Goal: Use online tool/utility: Utilize a website feature to perform a specific function

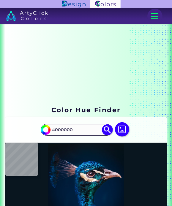
type input "#09161f"
type input "#09161F"
type input "#061727"
type input "#011a2e"
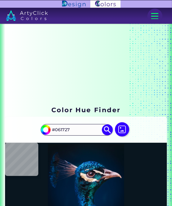
type input "#011A2E"
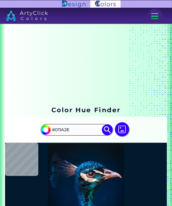
type input "#3b373e"
type input "#3B373E"
type input "#0b4050"
type input "#0B4050"
type input "#002144"
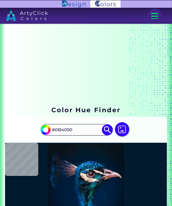
type input "#002144"
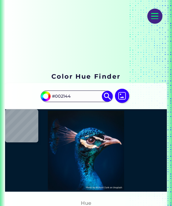
type input "#002247"
type input "#002144"
type input "#002042"
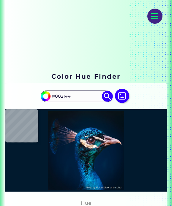
type input "#002042"
type input "#022140"
type input "#002859"
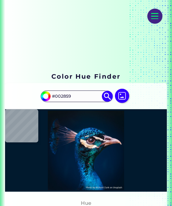
type input "#004e9e"
type input "#004E9E"
type input "#0065b7"
type input "#0065B7"
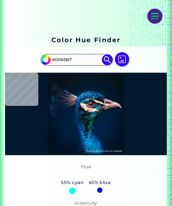
type input "#027ec6"
type input "#027EC6"
type input "#007ebf"
type input "#007EBF"
type input "#1c80ab"
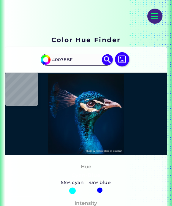
type input "#1C80AB"
type input "#0477ad"
type input "#[DATE]"
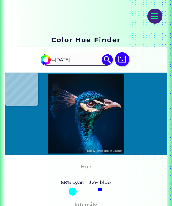
type input "#046da4"
type input "#046DA4"
type input "#006da2"
type input "#006DA2"
type input "#97d3e1"
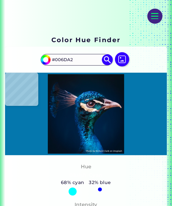
type input "#97D3E1"
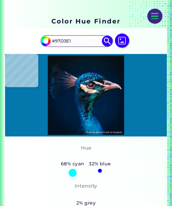
type input "#0574b4"
type input "#0574B4"
type input "#079bd2"
type input "#079BD2"
type input "#005a9f"
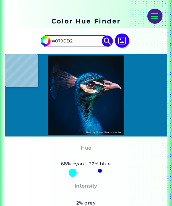
type input "#005A9F"
type input "#004f99"
type input "#004F99"
type input "#012348"
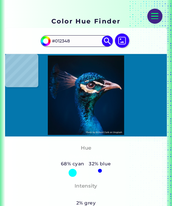
type input "#002348"
type input "#002247"
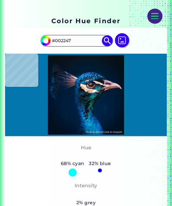
type input "#02253e"
type input "#02253E"
type input "#050f20"
type input "#050F20"
type input "#74556a"
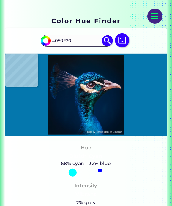
type input "#74556A"
type input "#fddcd2"
type input "#FDDCD2"
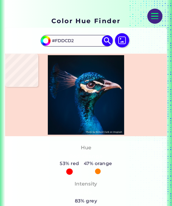
type input "#ddc2c0"
type input "#DDC2C0"
type input "#52485e"
type input "#52485E"
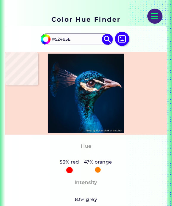
type input "#1f999a"
type input "#1F999A"
type input "#046752"
type input "#147a68"
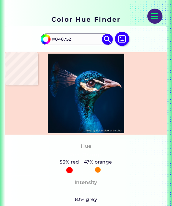
type input "#147A68"
type input "#004782"
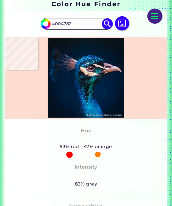
type input "#002d63"
type input "#002D63"
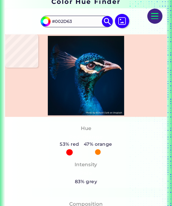
type input "#001a33"
type input "#001A33"
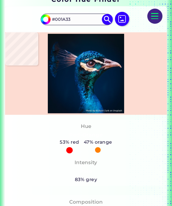
type input "#021222"
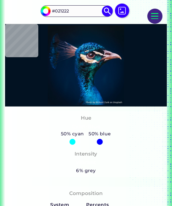
type input "#001f3e"
type input "#001F3E"
type input "#000000"
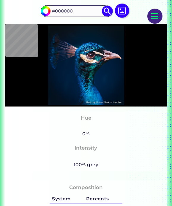
type input "#011327"
type input "#001429"
type input "#00142c"
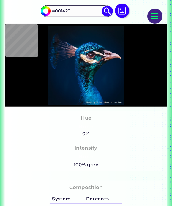
type input "#00142C"
type input "#01172f"
type input "#01172F"
type input "#ebcfd4"
type input "#EBCFD4"
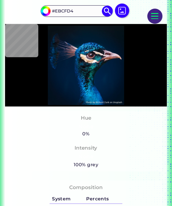
type input "#00162b"
type input "#00162B"
type input "#021425"
type input "#061220"
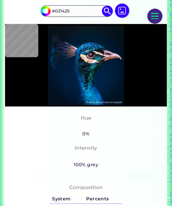
type input "#061220"
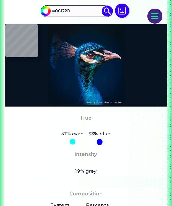
type input "#04111a"
type input "#04111A"
type input "#071218"
type input "#081317"
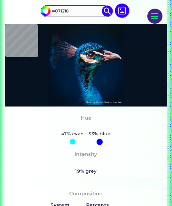
type input "#081317"
type input "#091217"
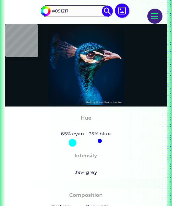
click at [120, 9] on img at bounding box center [122, 11] width 14 height 14
click at [0, 0] on input "file" at bounding box center [0, 0] width 0 height 0
type input "#000000"
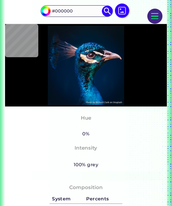
type input "#001121"
type input "#001f3e"
type input "#001F3E"
type input "#002446"
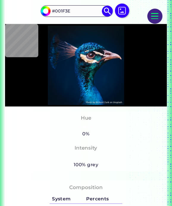
type input "#002446"
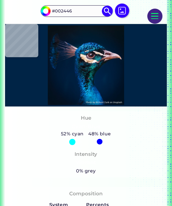
type input "#0374ae"
type input "#0374AE"
type input "#0a1520"
type input "#0A1520"
type input "#011c3a"
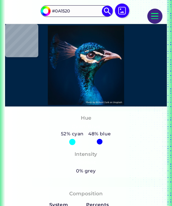
type input "#011C3A"
type input "#000000"
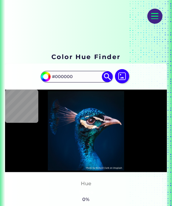
scroll to position [89, 0]
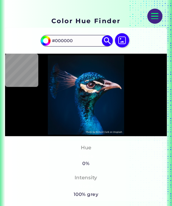
type input "#03111c"
type input "#03111C"
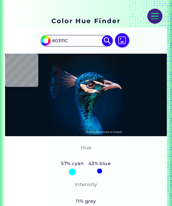
type input "#00192d"
type input "#00192D"
type input "#001c32"
type input "#001C32"
type input "#011d35"
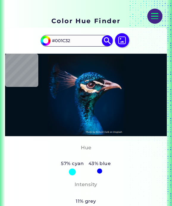
type input "#011D35"
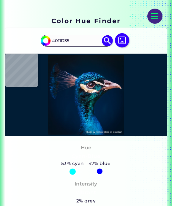
type input "#0a1820"
type input "#0A1820"
type input "#071925"
type input "#011b2c"
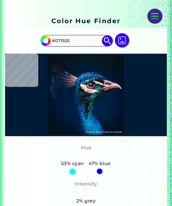
type input "#011B2C"
type input "#011b32"
type input "#011B32"
type input "#021e36"
type input "#021E36"
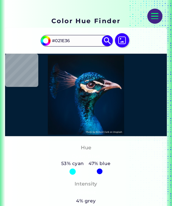
type input "#0b3854"
type input "#0B3854"
type input "#3d4156"
type input "#3D4156"
type input "#1d1a27"
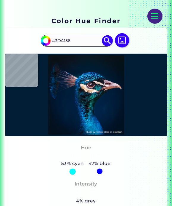
type input "#1D1A27"
type input "#141519"
type input "#100f11"
type input "#100F11"
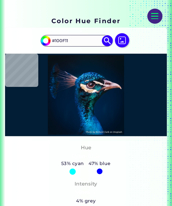
type input "#2e2420"
type input "#2E2420"
type input "#8e6f5b"
type input "#8E6F5B"
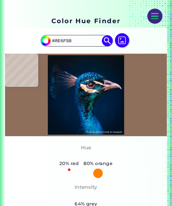
type input "#c5986c"
type input "#C5986C"
type input "#f5d2b2"
type input "#F5D2B2"
type input "#c5b9bc"
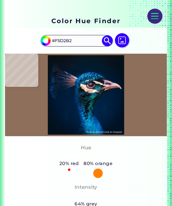
type input "#C5B9BC"
type input "#dccce1"
type input "#DCCCE1"
type input "#e3c3af"
type input "#E3C3AF"
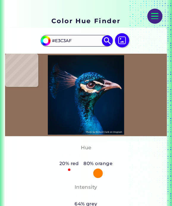
type input "#83787e"
type input "#83787E"
type input "#271b22"
type input "#271B22"
type input "#23161f"
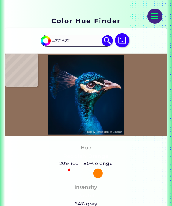
type input "#23161F"
type input "#e8ded4"
type input "#E8DED4"
type input "#3f4e55"
type input "#3F4E55"
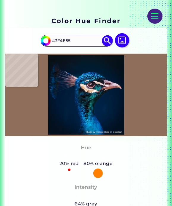
type input "#012945"
type input "#2a9fa7"
type input "#2A9FA7"
type input "#1c1e2a"
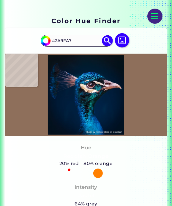
type input "#1C1E2A"
type input "#142b3a"
type input "#142B3A"
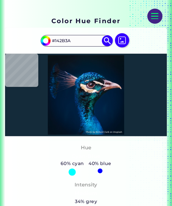
type input "#0b1517"
type input "#0B1517"
type input "#090c0e"
type input "#090C0E"
type input "#131d22"
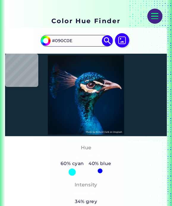
type input "#131D22"
type input "#041b3c"
type input "#041B3C"
type input "#8a5845"
type input "#8A5845"
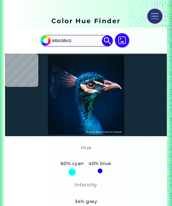
type input "#e2cdd9"
type input "#E2CDD9"
type input "#021526"
type input "#021221"
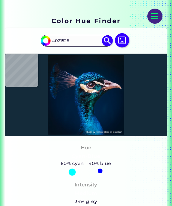
type input "#021221"
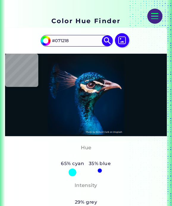
click at [106, 39] on img at bounding box center [107, 40] width 11 height 11
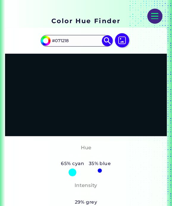
click at [124, 42] on img at bounding box center [122, 40] width 14 height 14
click at [0, 0] on input "file" at bounding box center [0, 0] width 0 height 0
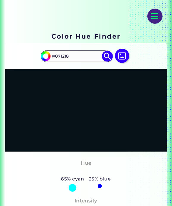
scroll to position [59, 0]
